Goal: Check status

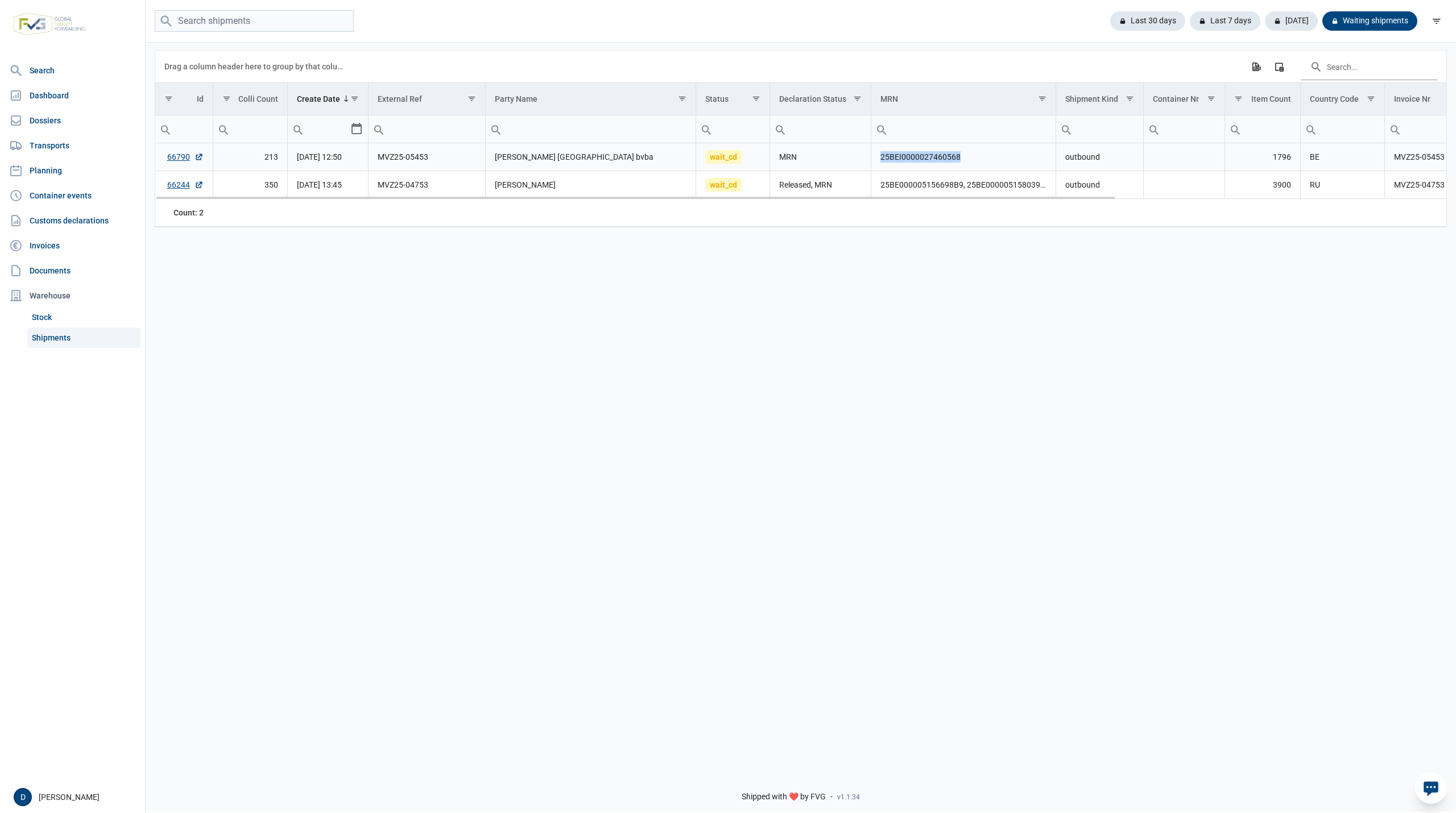
drag, startPoint x: 879, startPoint y: 159, endPoint x: 961, endPoint y: 164, distance: 82.2
click at [961, 164] on td "25BEI0000027460568" at bounding box center [963, 157] width 185 height 28
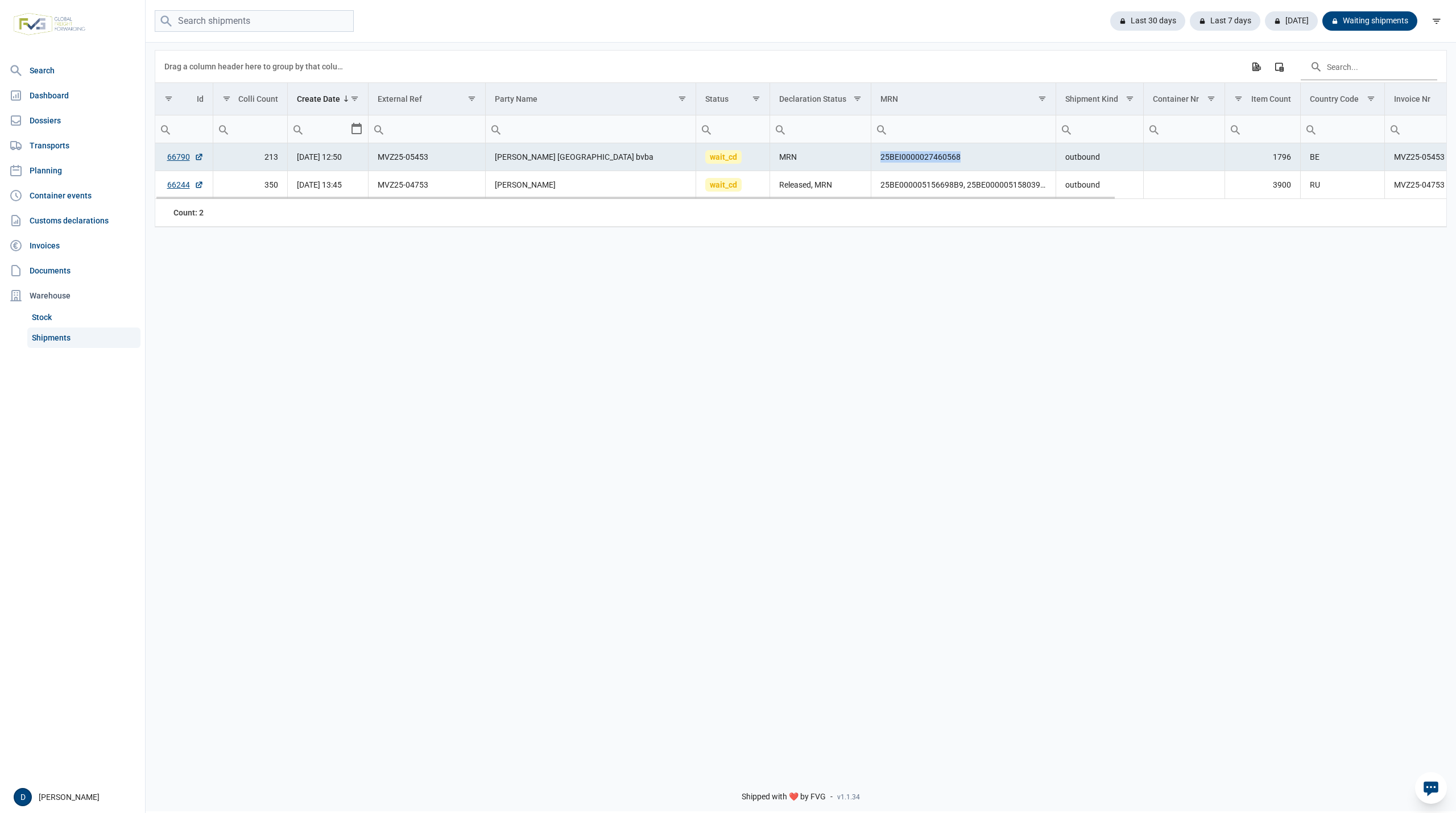
copy td "25BEI0000027460568"
click at [1231, 19] on div "Last 7 days" at bounding box center [1220, 21] width 80 height 20
